Goal: Navigation & Orientation: Find specific page/section

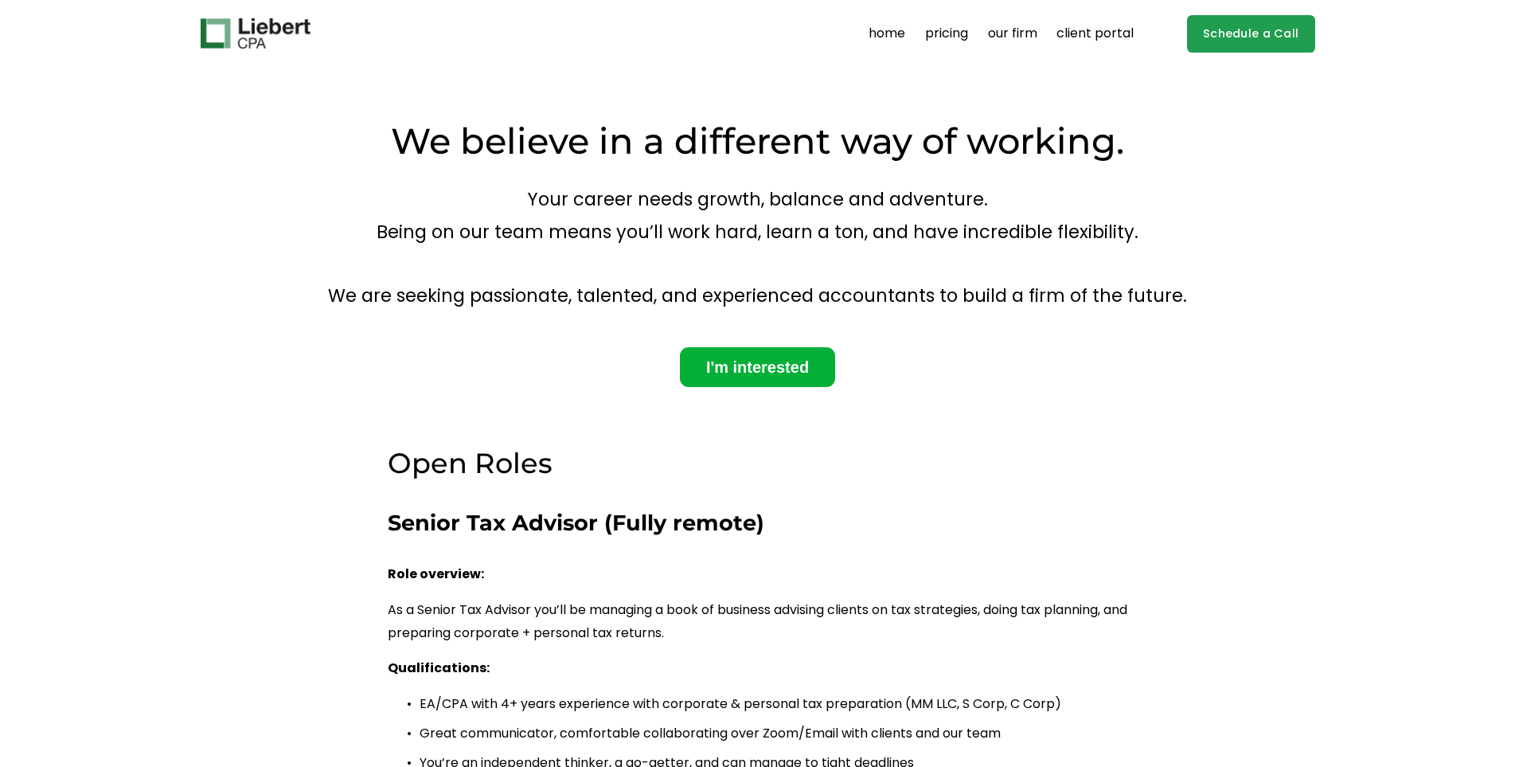
click at [244, 33] on img at bounding box center [256, 33] width 110 height 30
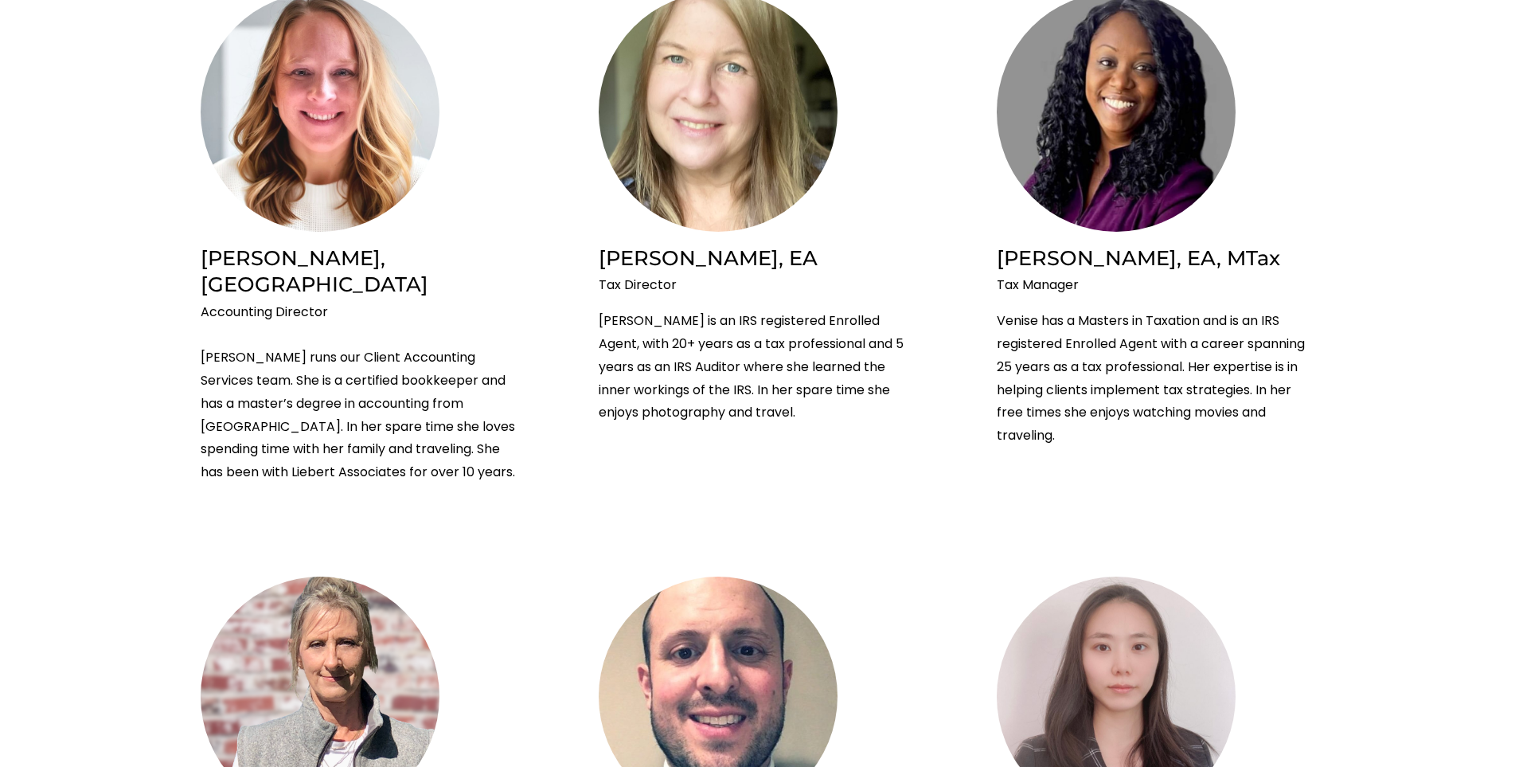
scroll to position [1035, 0]
